Goal: Task Accomplishment & Management: Manage account settings

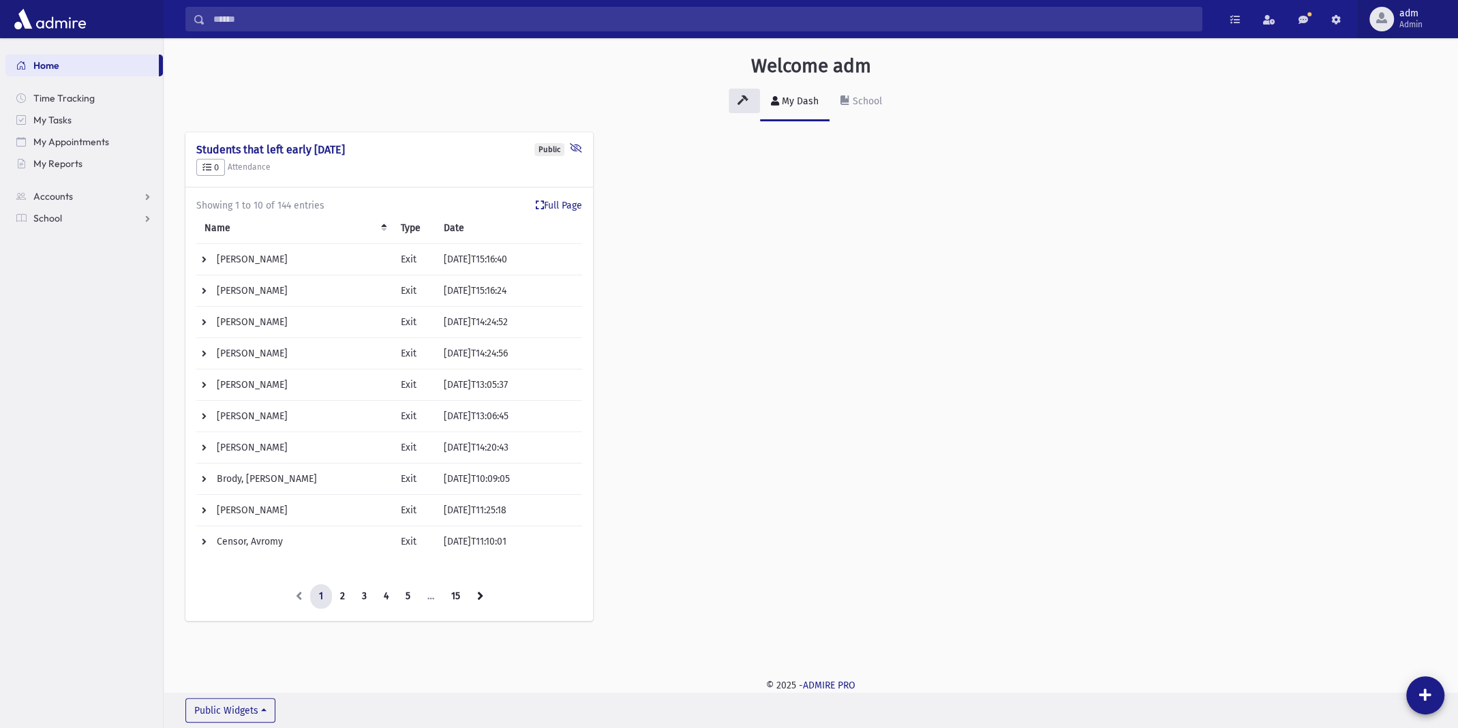
click at [1409, 26] on span "Admin" at bounding box center [1410, 24] width 23 height 11
click at [1395, 198] on link "Manage Logins" at bounding box center [1400, 200] width 109 height 25
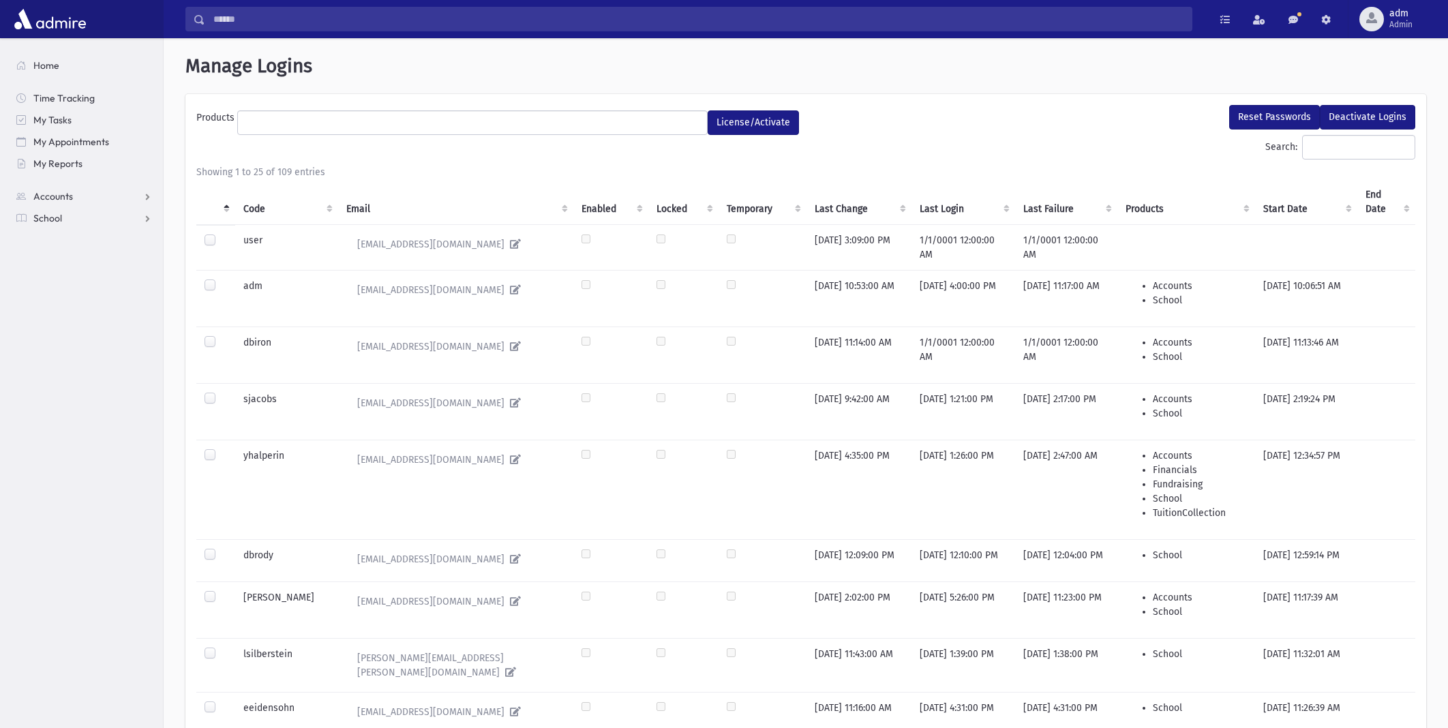
select select
click at [1302, 144] on input "Search:" at bounding box center [1358, 147] width 113 height 25
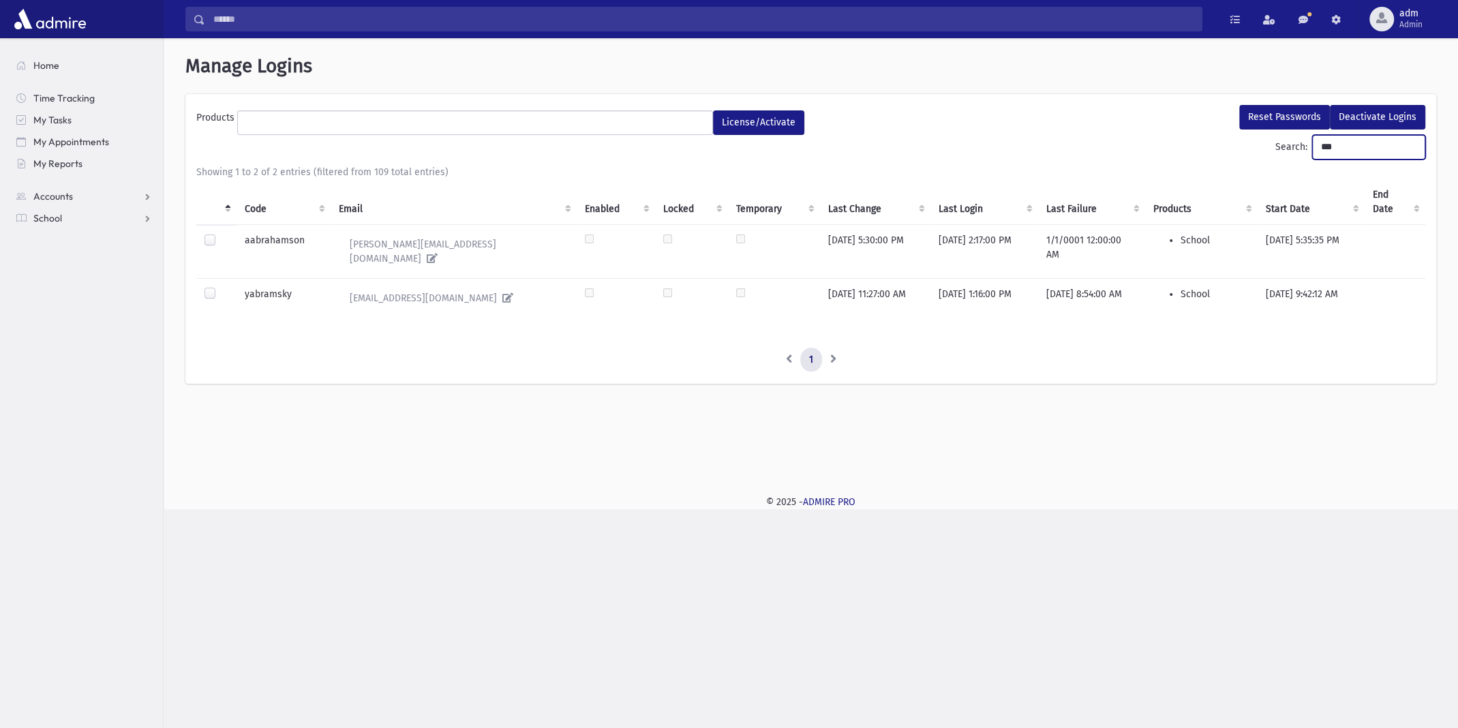
type input "***"
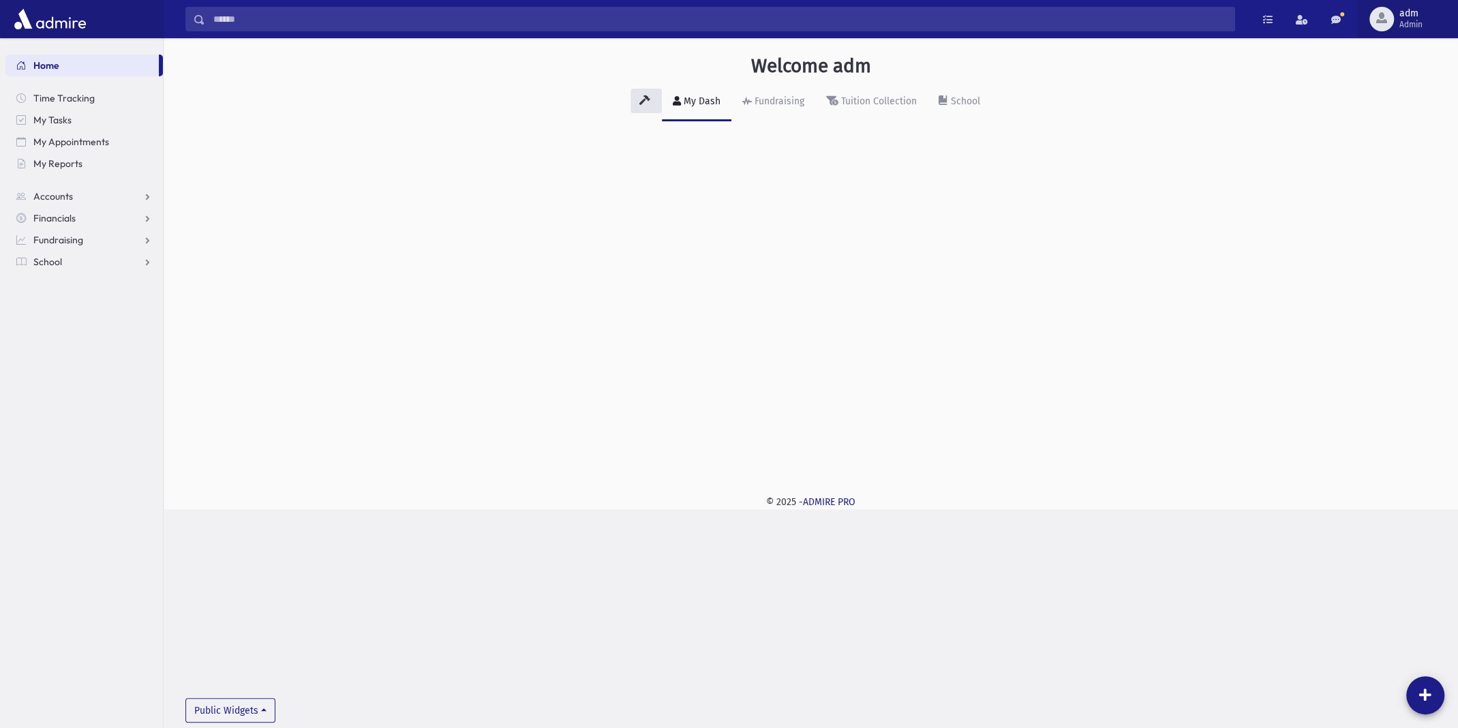
click at [1420, 21] on span "Admin" at bounding box center [1410, 24] width 23 height 11
click at [1388, 199] on link "Manage Logins" at bounding box center [1400, 200] width 109 height 25
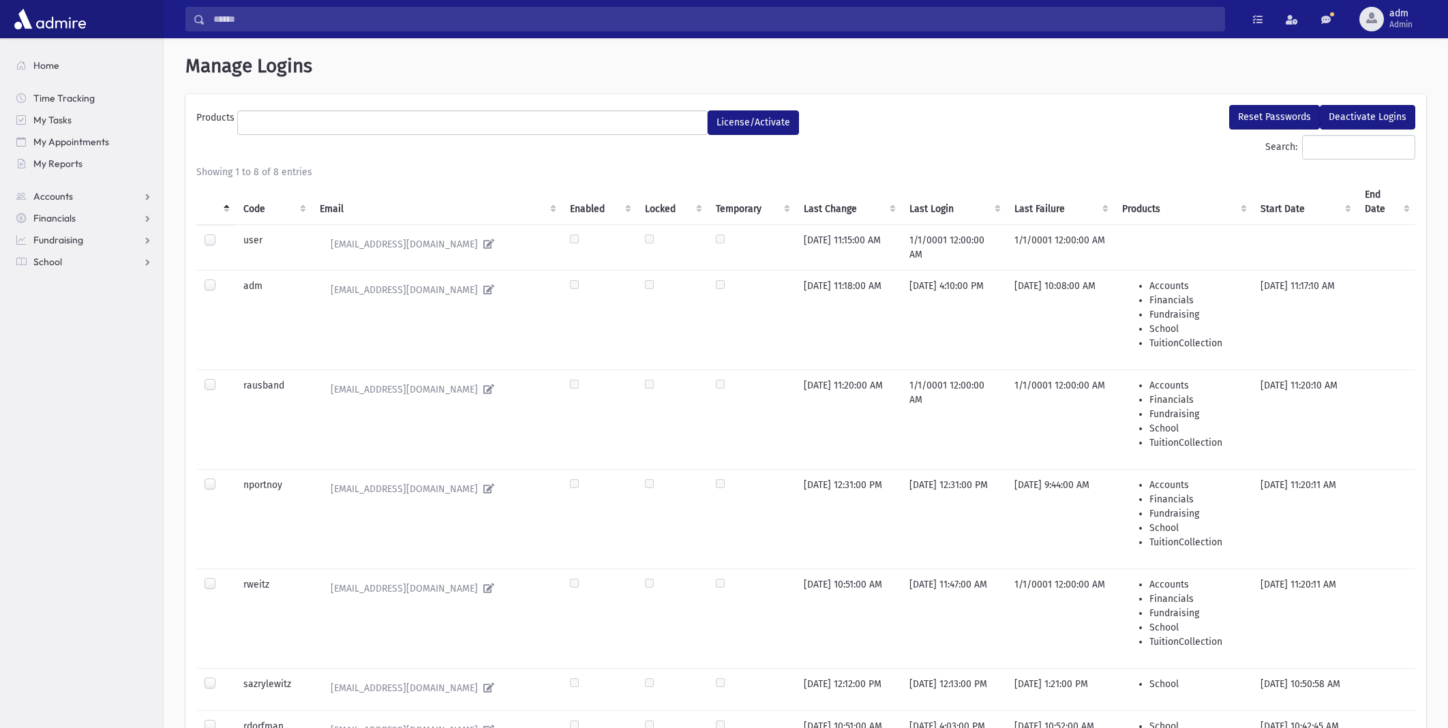
select select
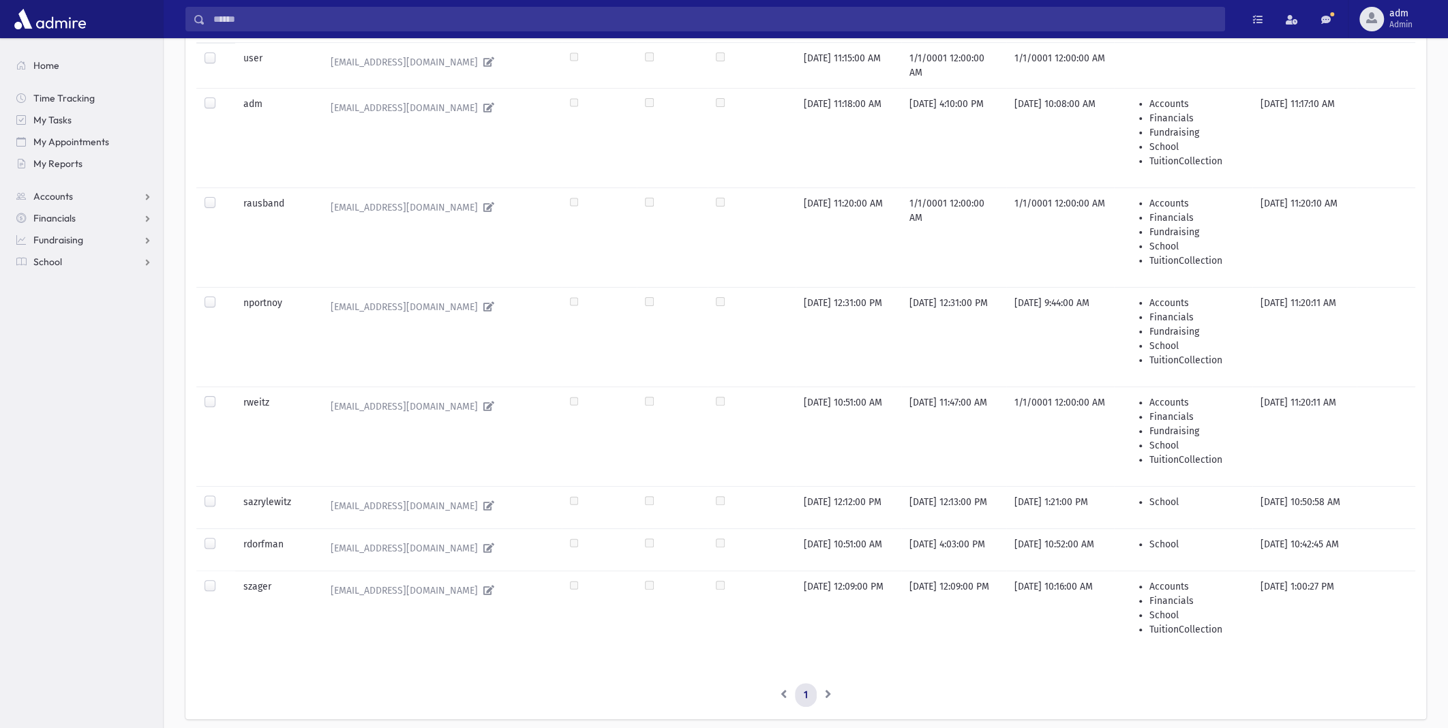
scroll to position [204, 0]
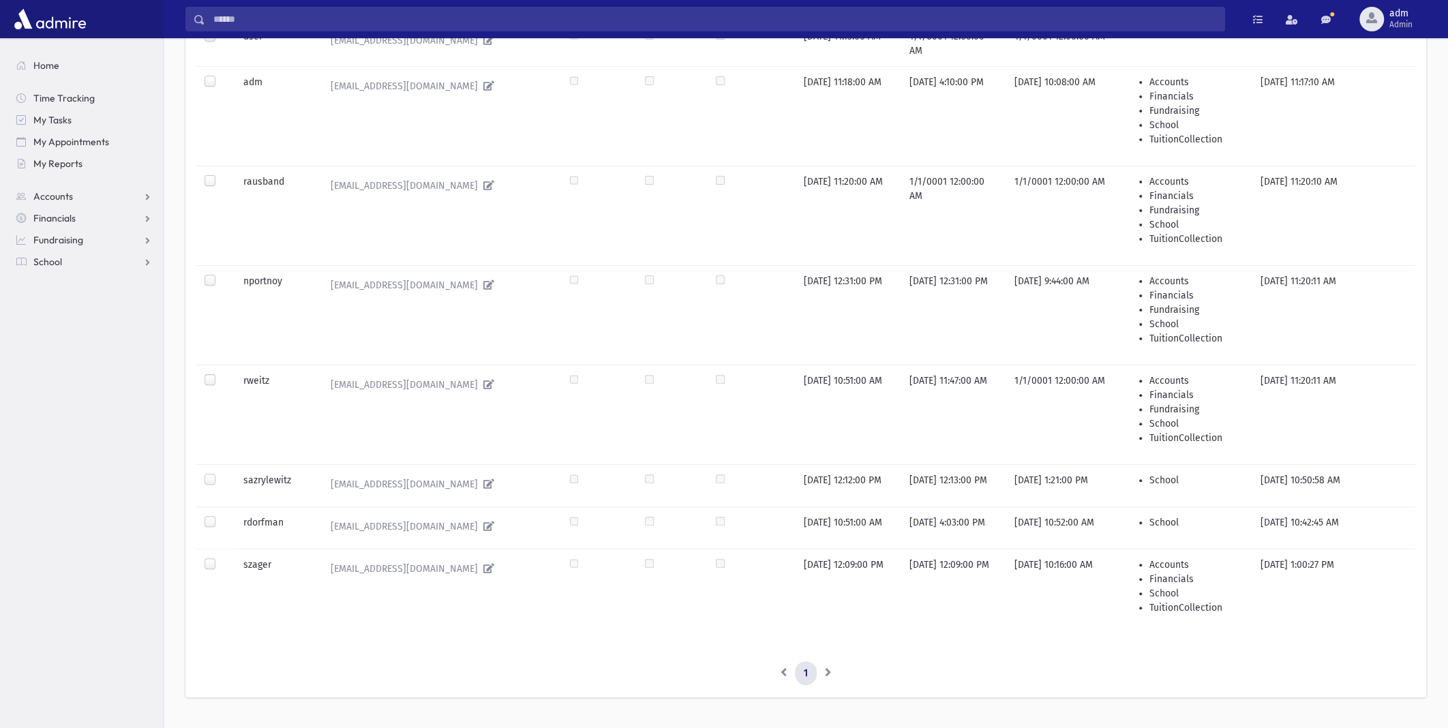
click at [221, 473] on label at bounding box center [221, 473] width 0 height 0
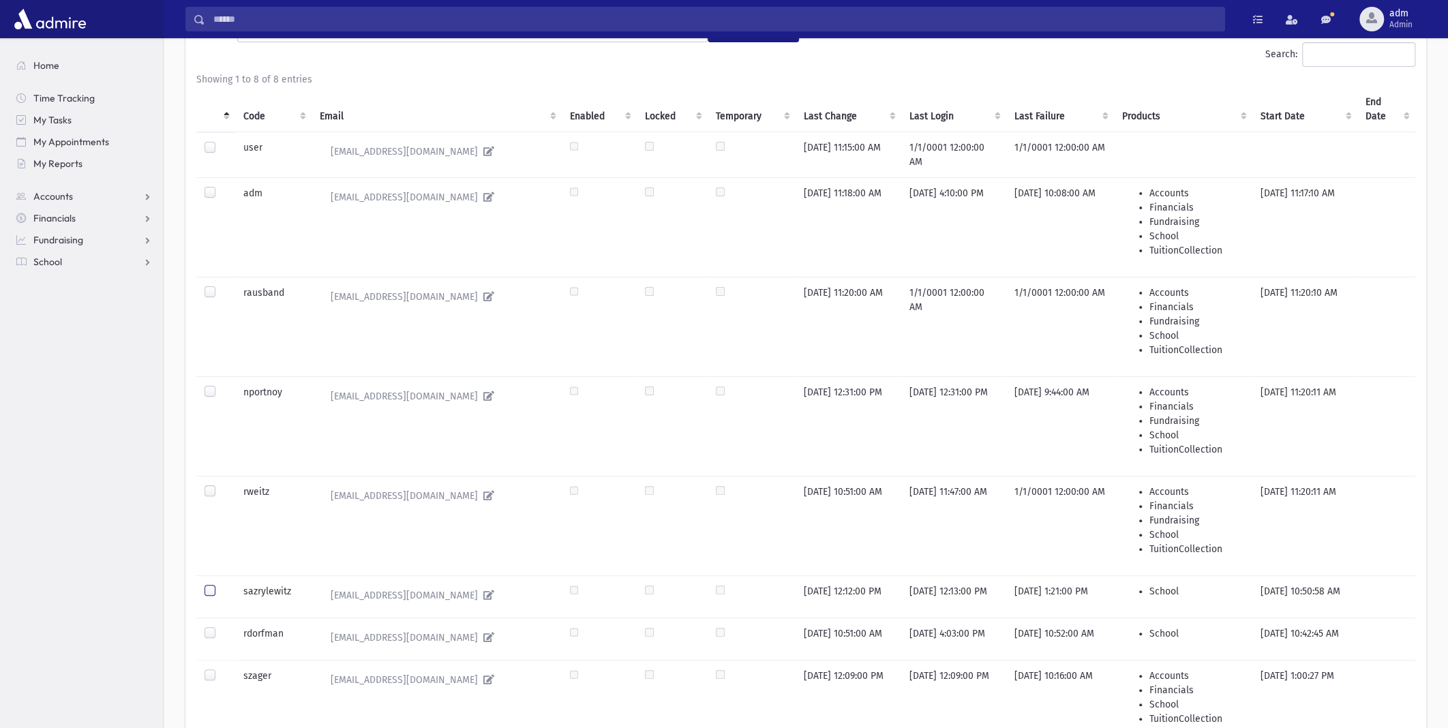
scroll to position [0, 0]
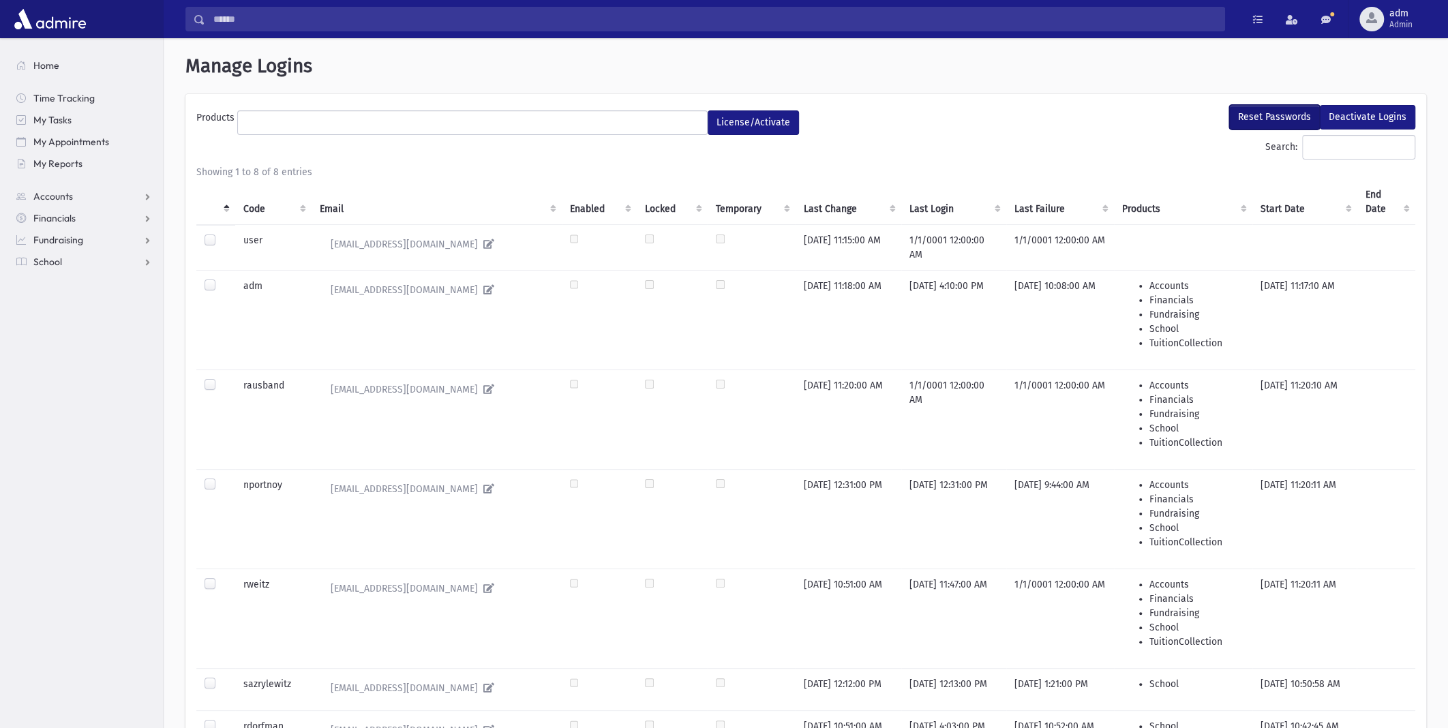
click at [1295, 119] on button "Reset Passwords" at bounding box center [1274, 117] width 91 height 25
select select
